Goal: Task Accomplishment & Management: Manage account settings

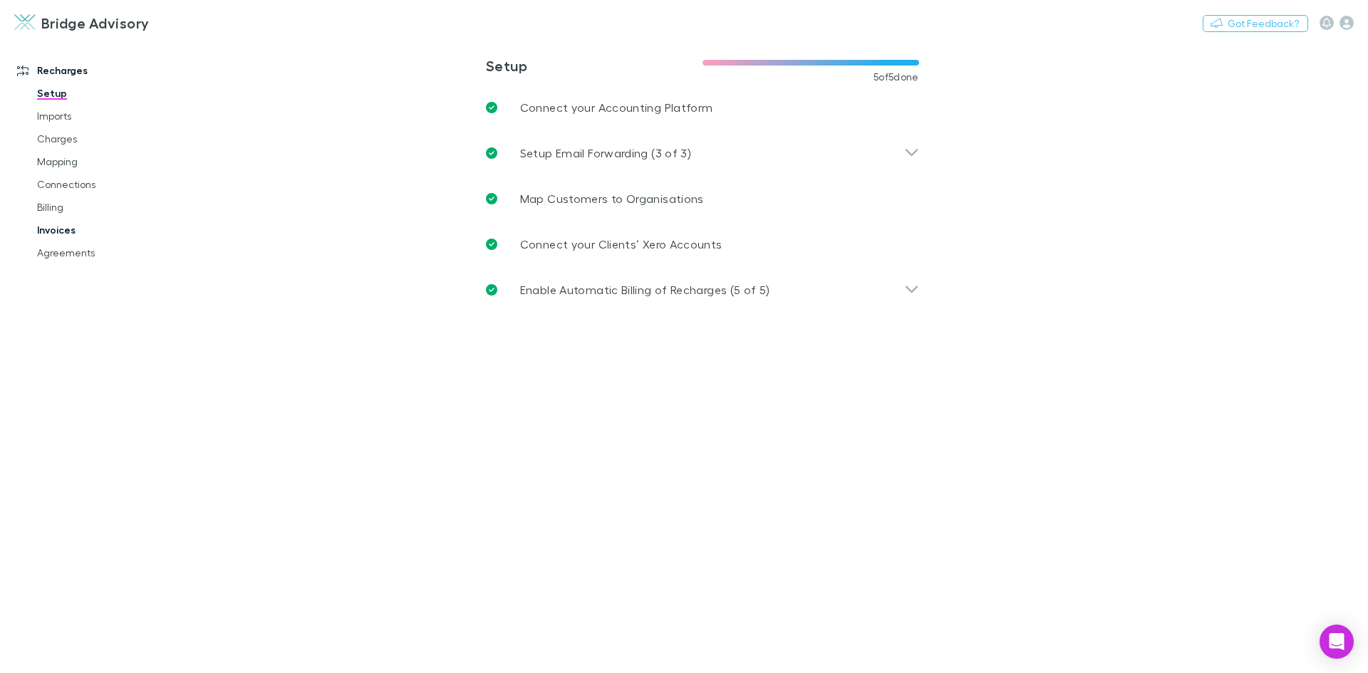
click at [67, 225] on link "Invoices" at bounding box center [108, 230] width 170 height 23
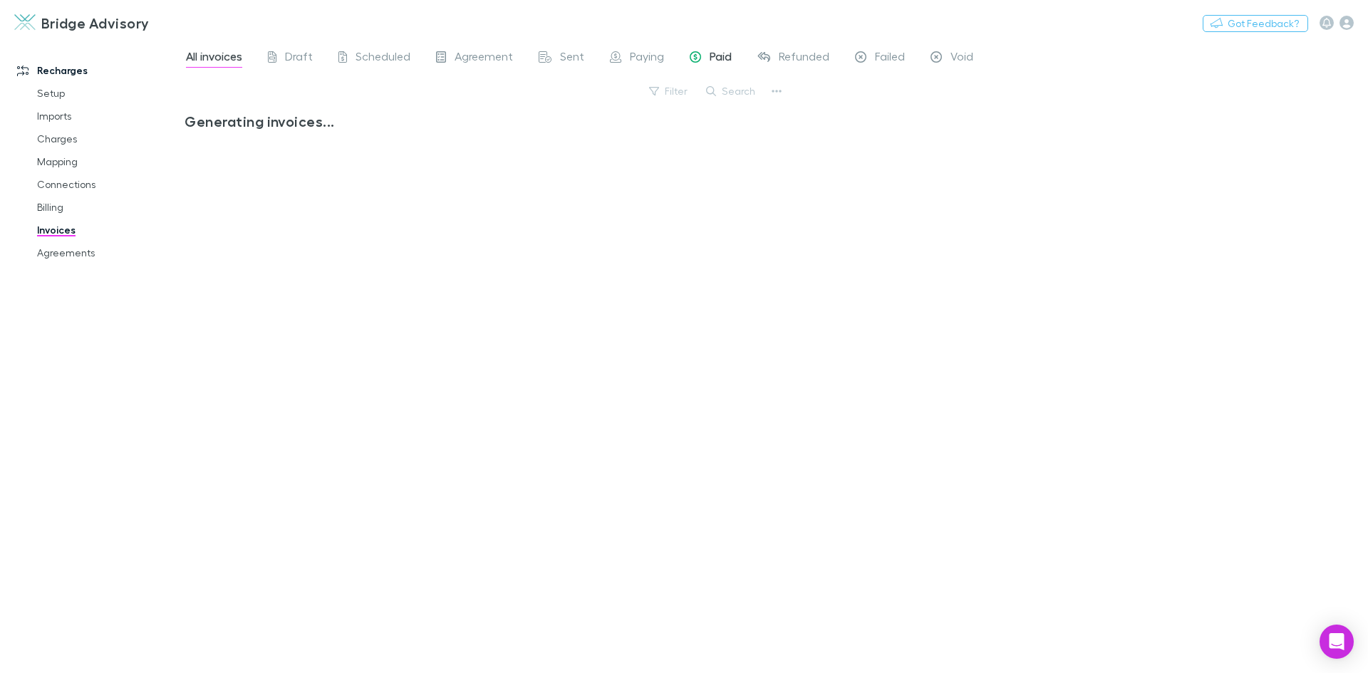
click at [706, 54] on div "Paid" at bounding box center [711, 58] width 42 height 19
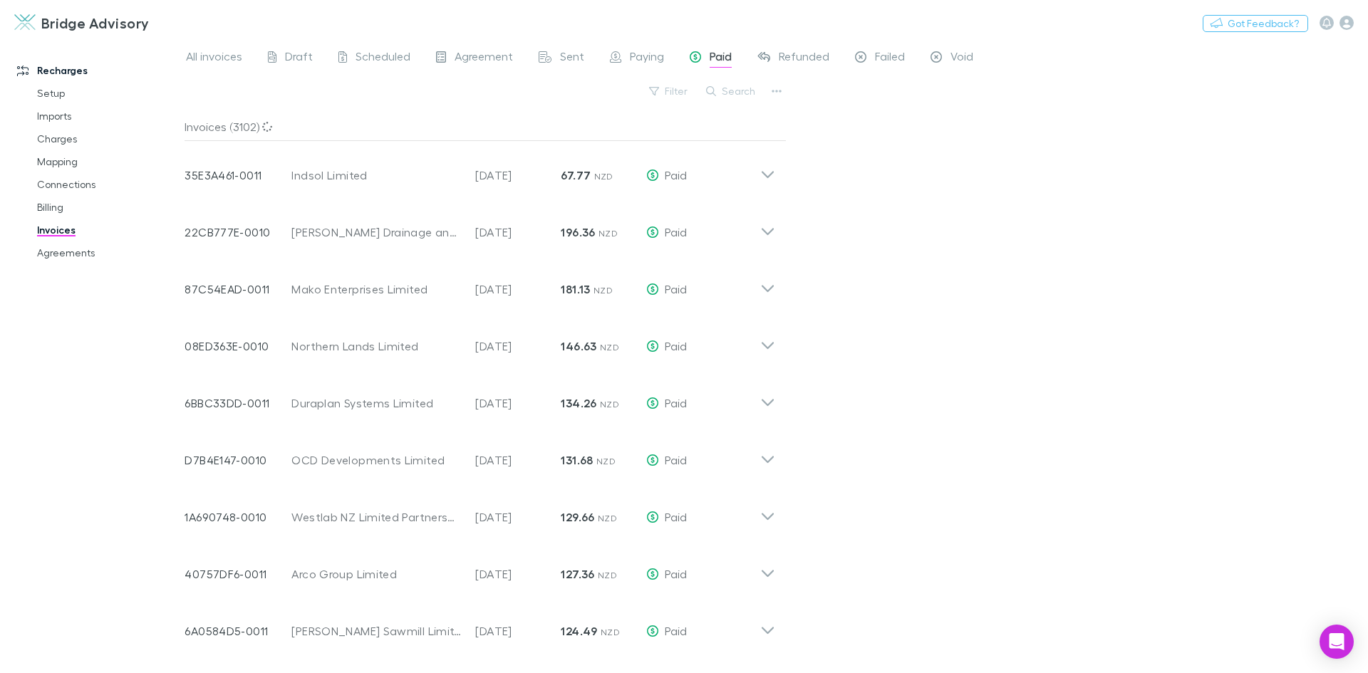
click at [728, 93] on button "Search" at bounding box center [731, 91] width 65 height 17
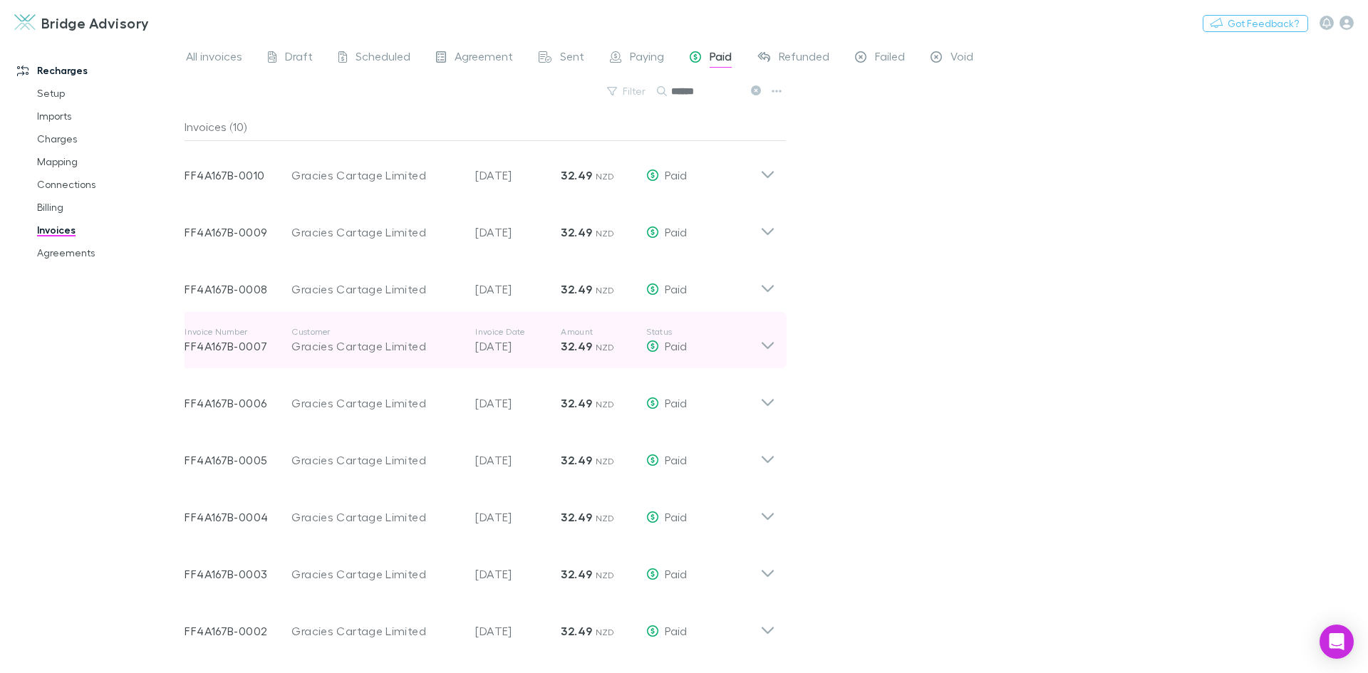
scroll to position [49, 0]
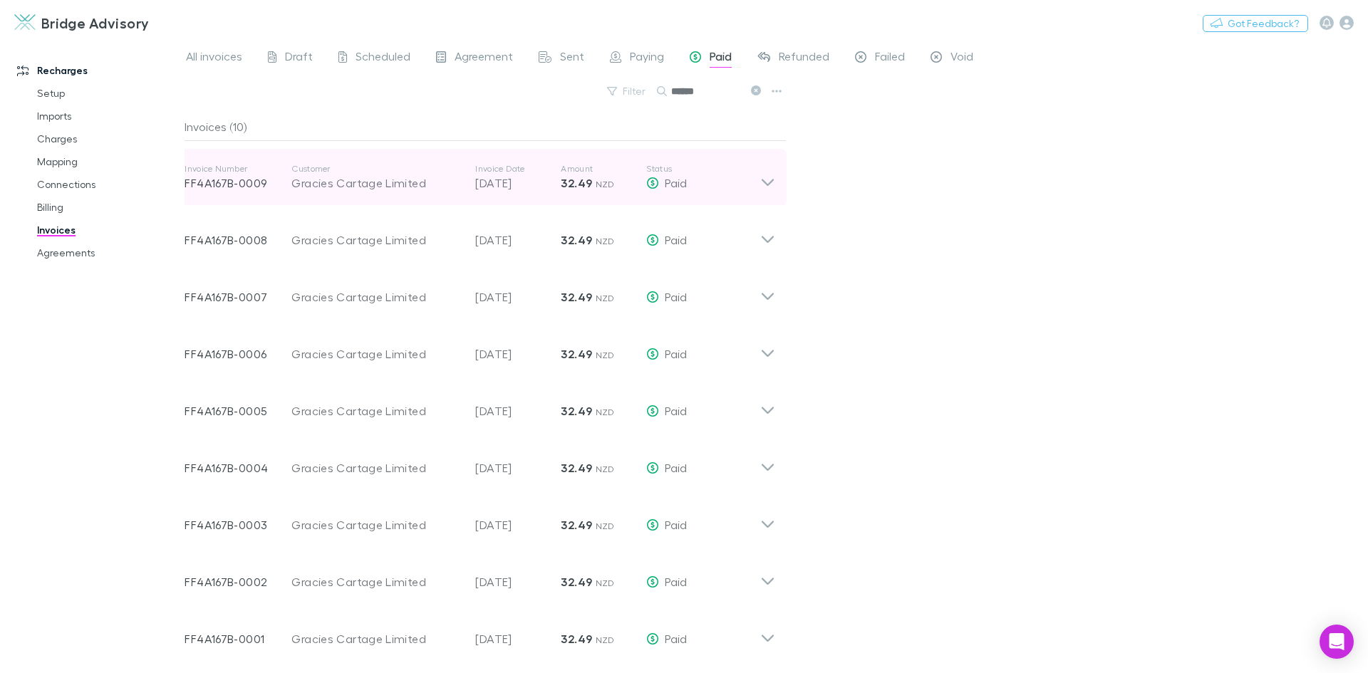
type input "******"
click at [767, 182] on icon at bounding box center [767, 177] width 15 height 29
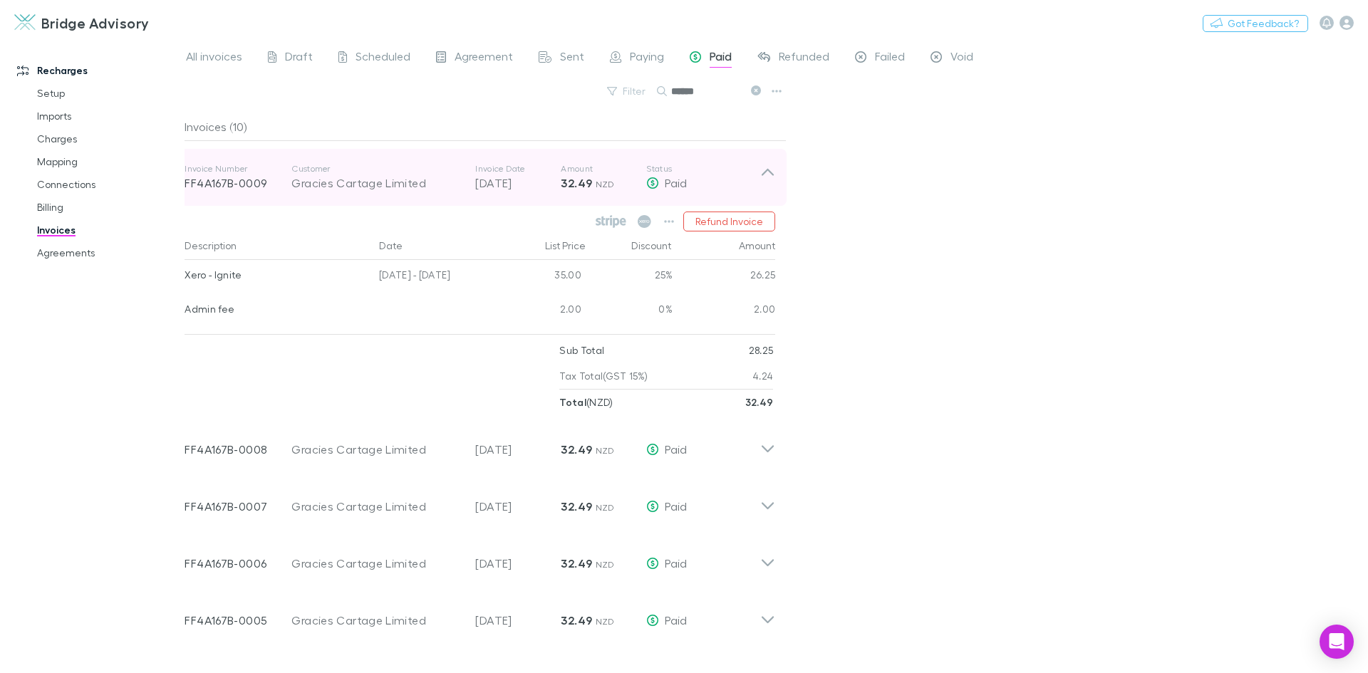
click at [764, 175] on icon at bounding box center [768, 172] width 12 height 7
